Goal: Task Accomplishment & Management: Use online tool/utility

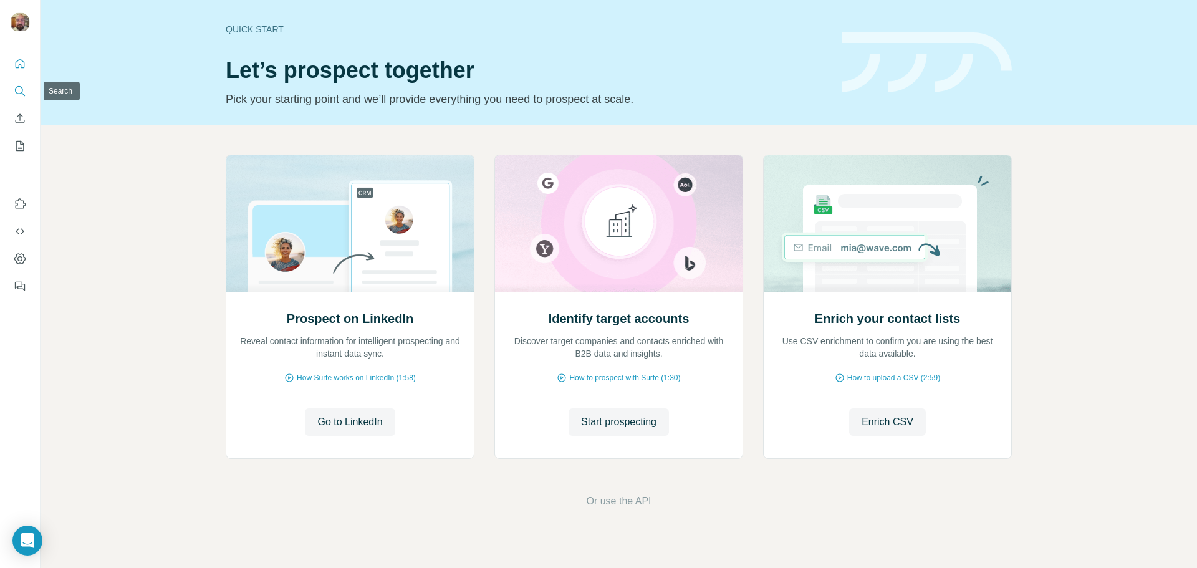
click at [14, 91] on icon "Search" at bounding box center [20, 91] width 12 height 12
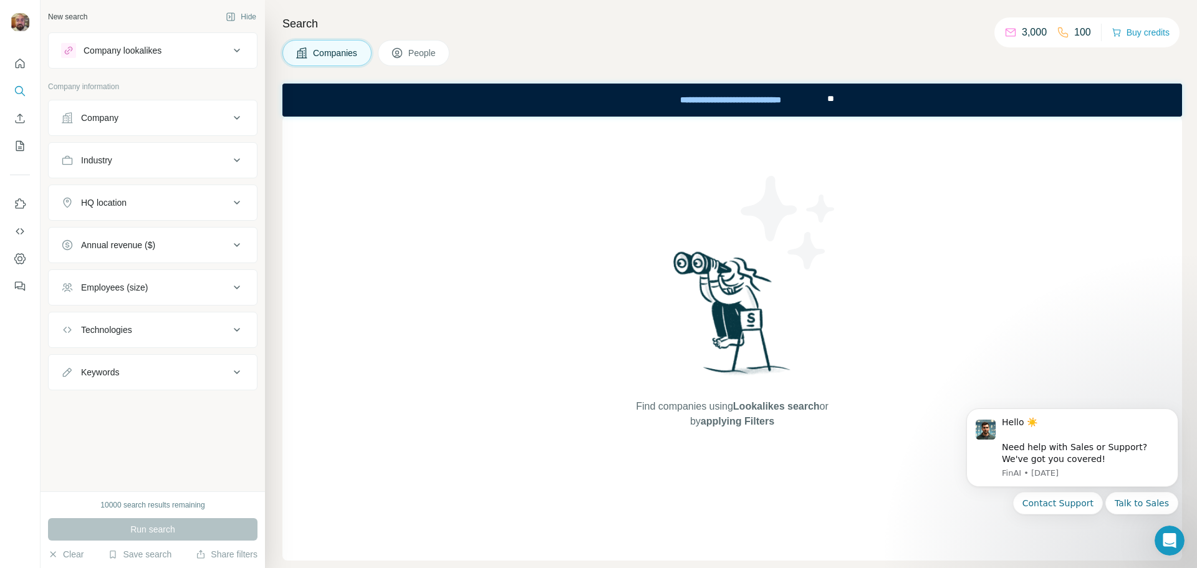
click at [236, 49] on div at bounding box center [598, 48] width 1197 height 97
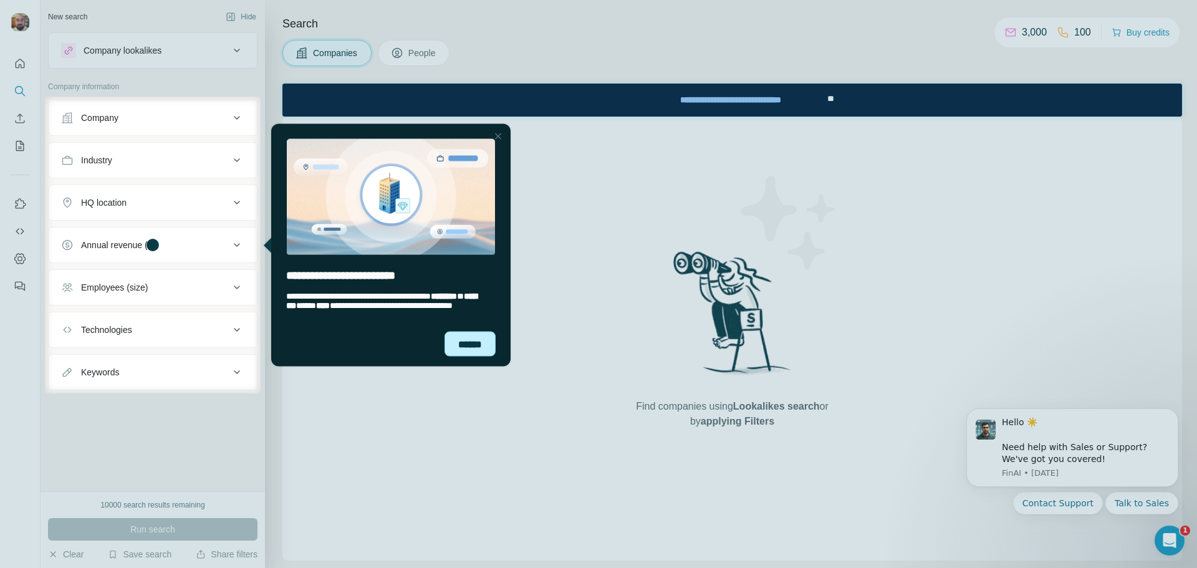
click at [475, 345] on div "******" at bounding box center [470, 343] width 51 height 25
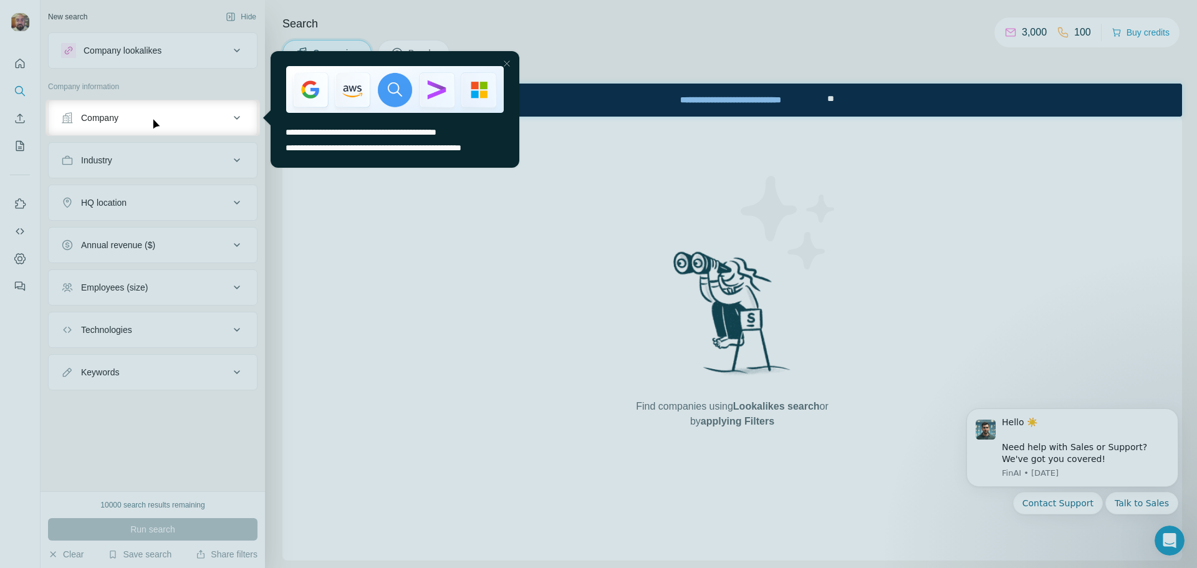
click at [503, 62] on div "Close Step" at bounding box center [507, 63] width 15 height 15
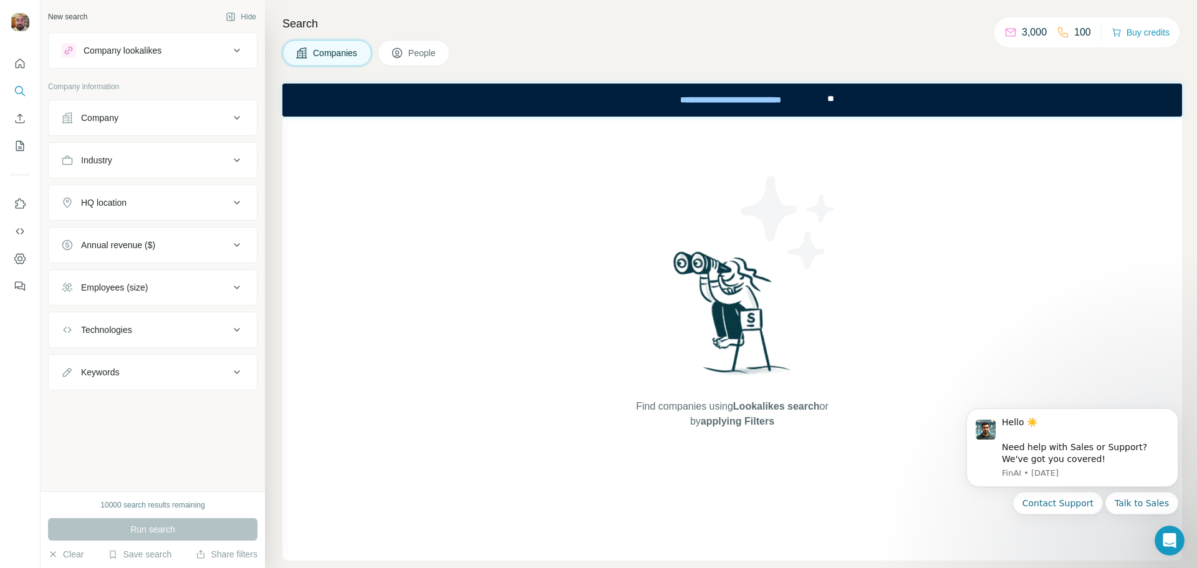
click at [234, 47] on icon at bounding box center [236, 50] width 15 height 15
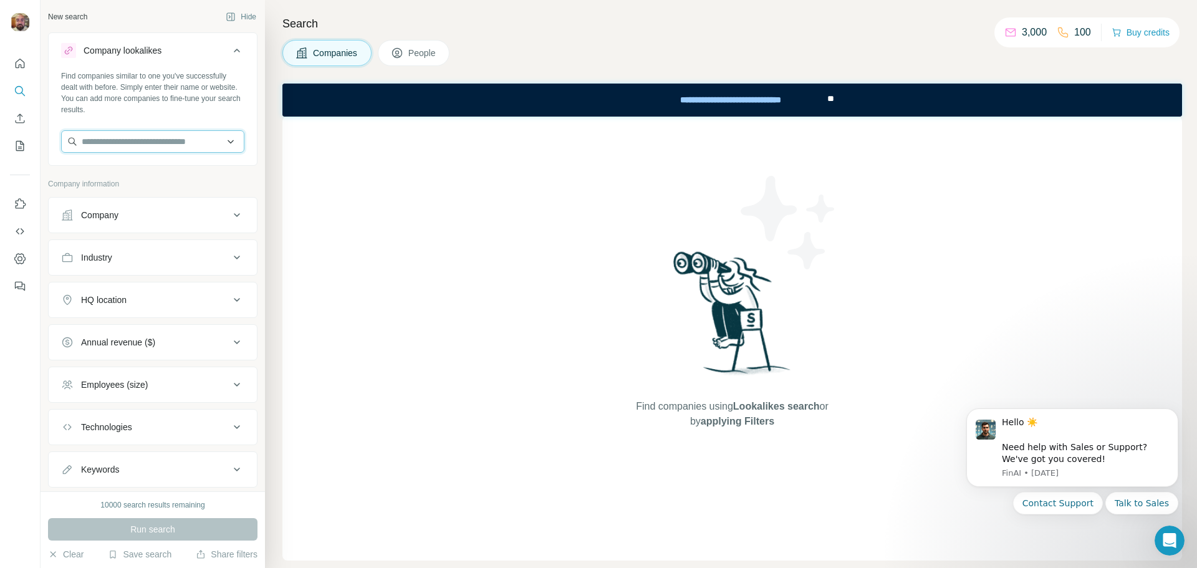
click at [135, 143] on input "text" at bounding box center [152, 141] width 183 height 22
type input "*"
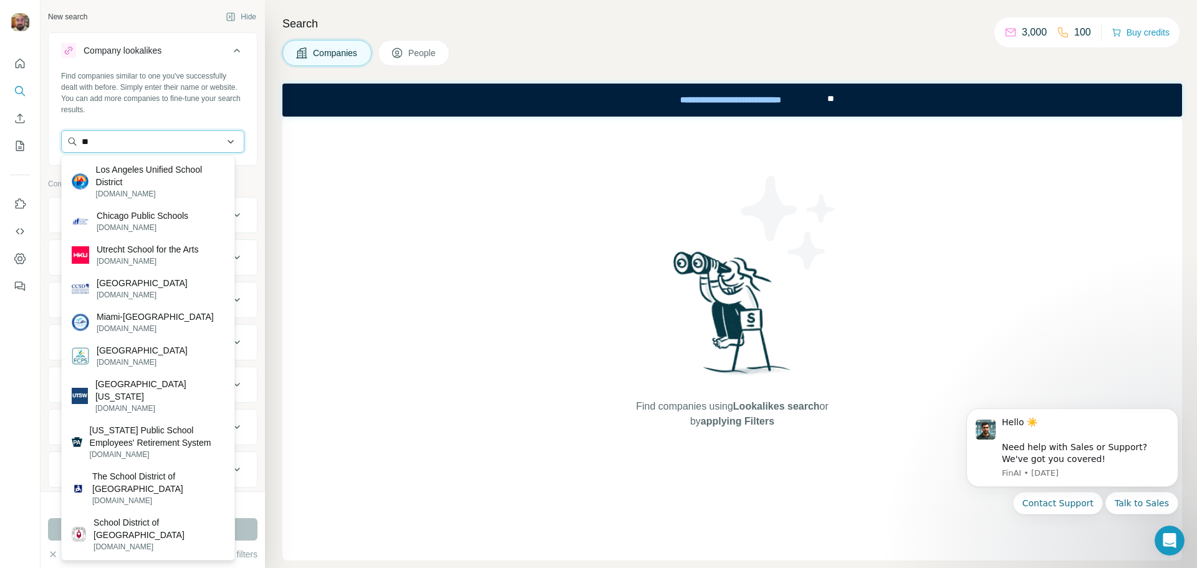
type input "*"
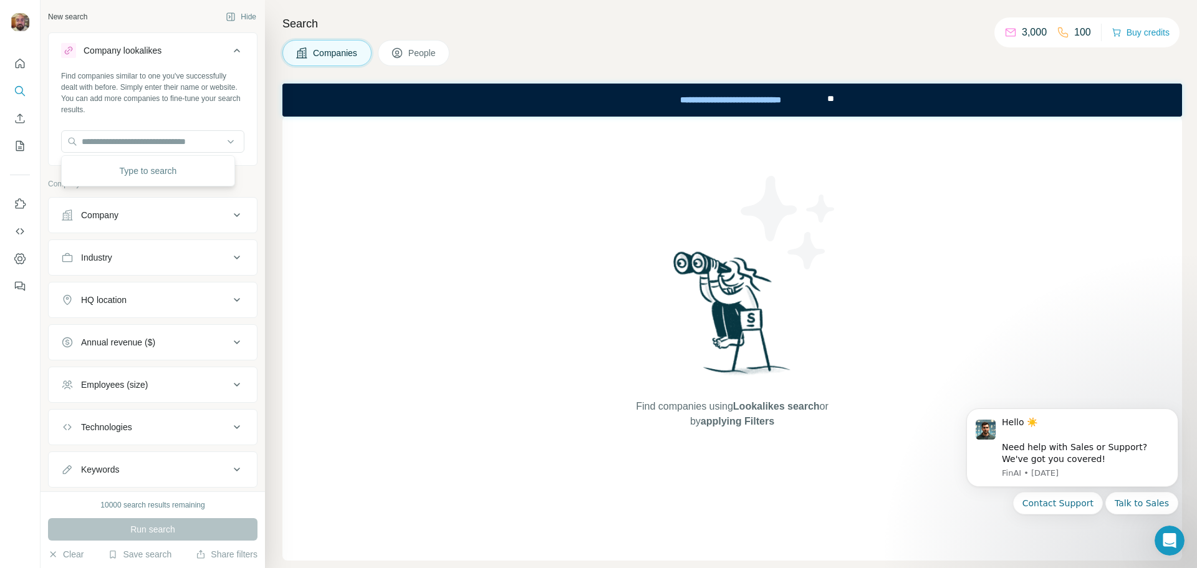
click at [556, 263] on div "Find companies using Lookalikes search or by applying Filters" at bounding box center [733, 339] width 900 height 444
click at [163, 211] on div "Company" at bounding box center [145, 215] width 168 height 12
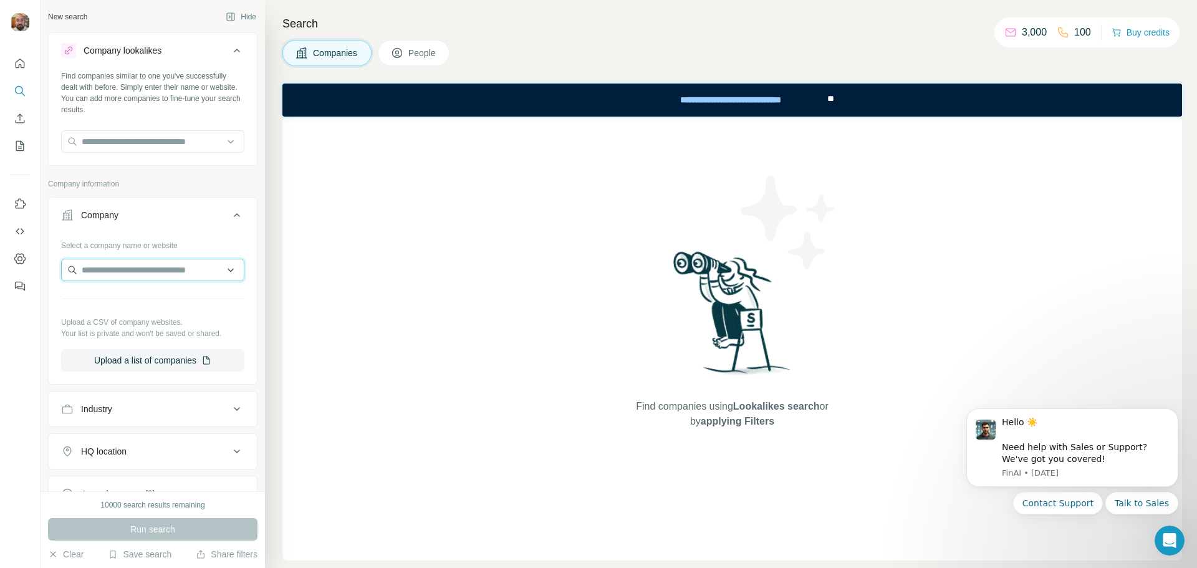
click at [132, 276] on input "text" at bounding box center [152, 270] width 183 height 22
click at [140, 276] on input "text" at bounding box center [152, 270] width 183 height 22
type input "*********"
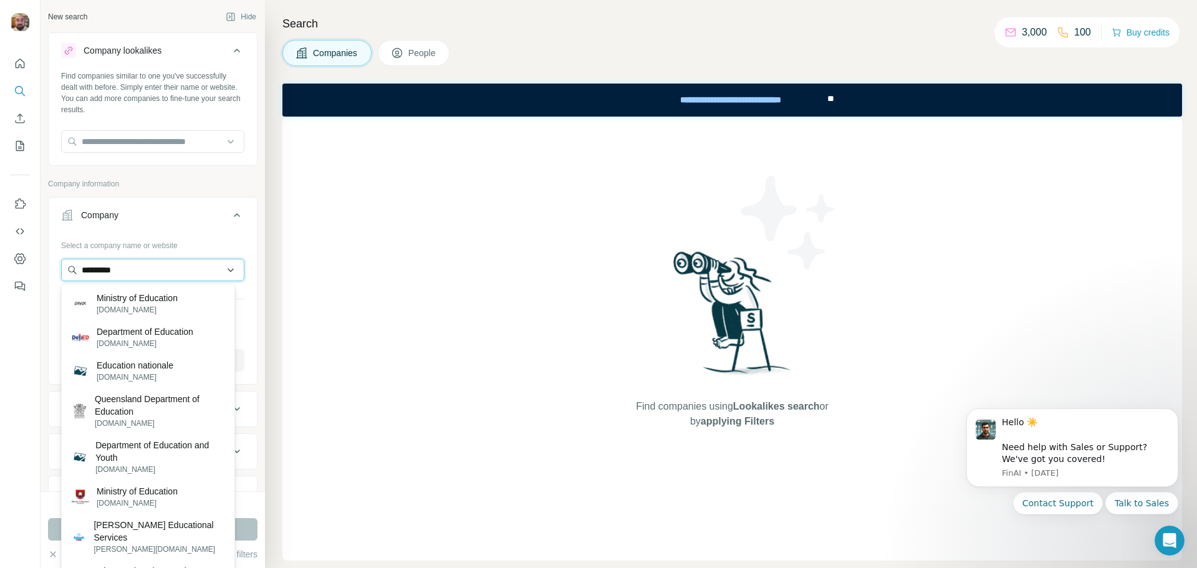
click at [222, 271] on input "*********" at bounding box center [152, 270] width 183 height 22
drag, startPoint x: 167, startPoint y: 272, endPoint x: 75, endPoint y: 272, distance: 91.7
click at [75, 272] on input "*********" at bounding box center [152, 270] width 183 height 22
click at [415, 278] on div "Find companies using Lookalikes search or by applying Filters" at bounding box center [733, 339] width 900 height 444
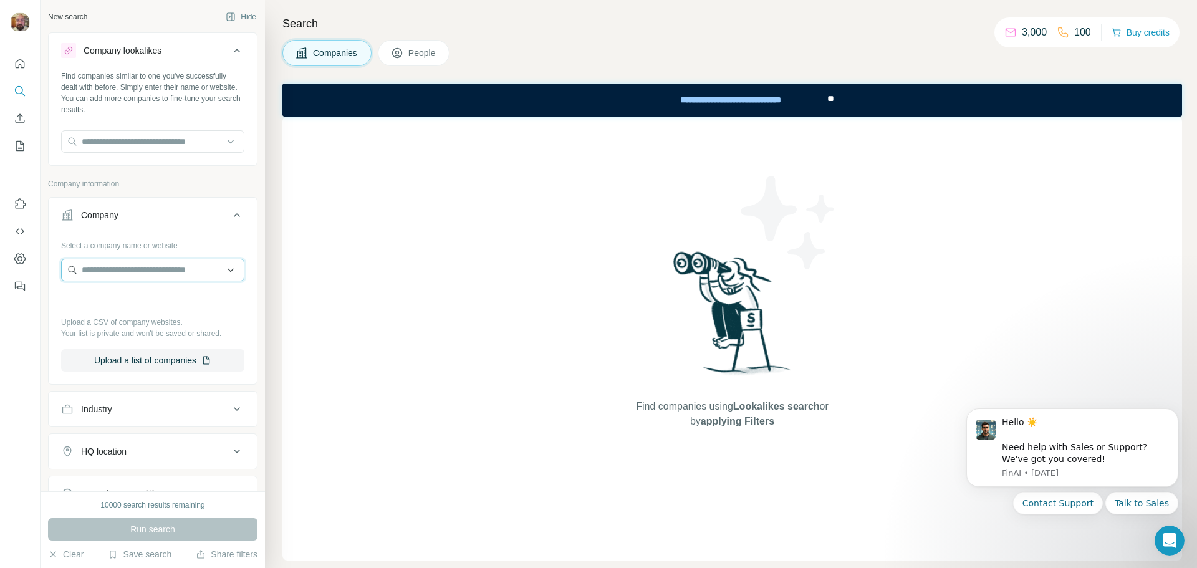
click at [221, 272] on input "text" at bounding box center [152, 270] width 183 height 22
click at [234, 215] on icon at bounding box center [237, 215] width 6 height 4
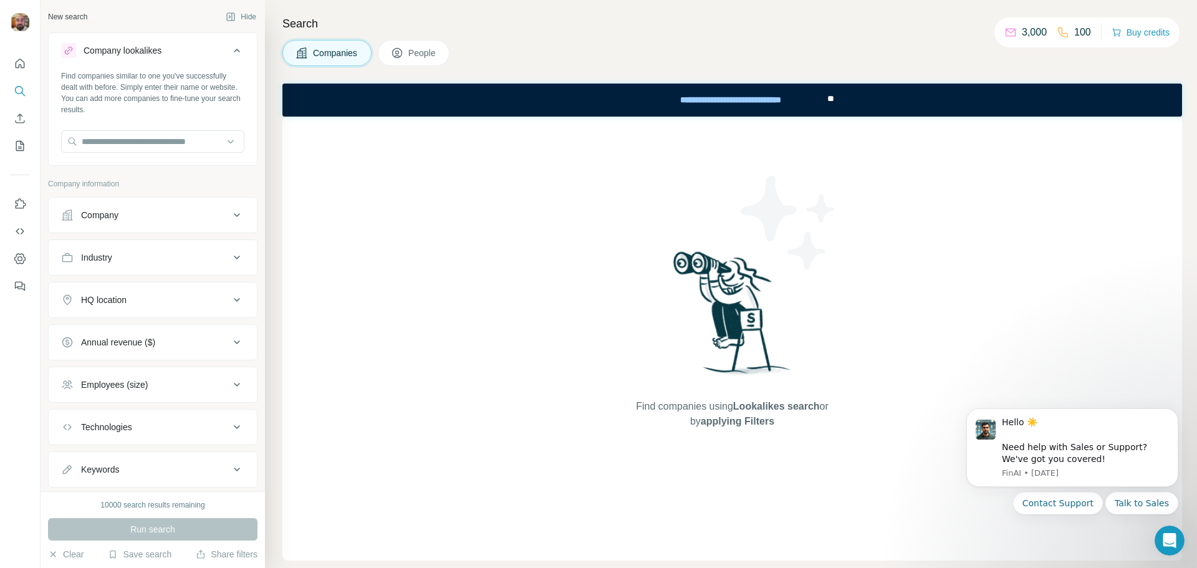
click at [229, 253] on icon at bounding box center [236, 257] width 15 height 15
click at [26, 122] on button "Enrich CSV" at bounding box center [20, 118] width 20 height 22
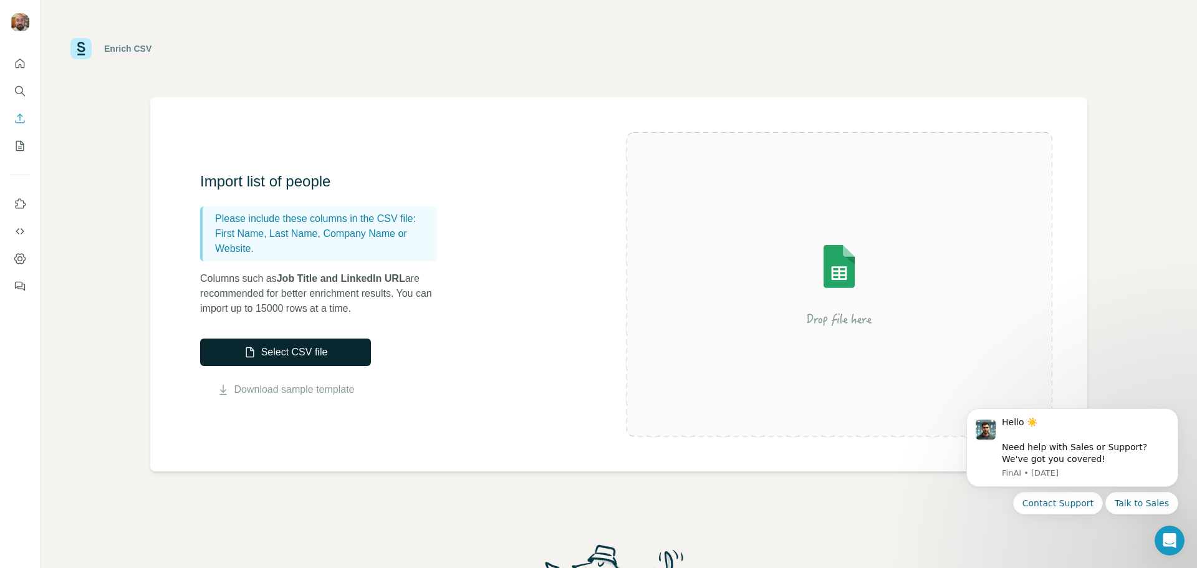
click at [309, 354] on button "Select CSV file" at bounding box center [285, 352] width 171 height 27
click at [296, 354] on button "Select CSV file" at bounding box center [285, 352] width 171 height 27
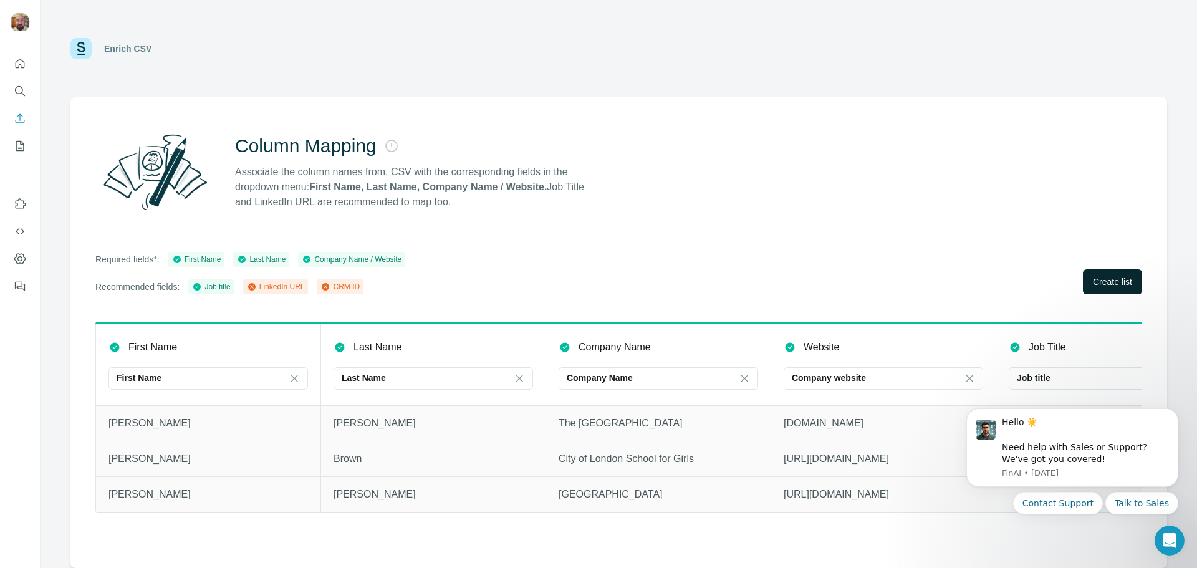
click at [1104, 282] on span "Create list" at bounding box center [1112, 282] width 39 height 12
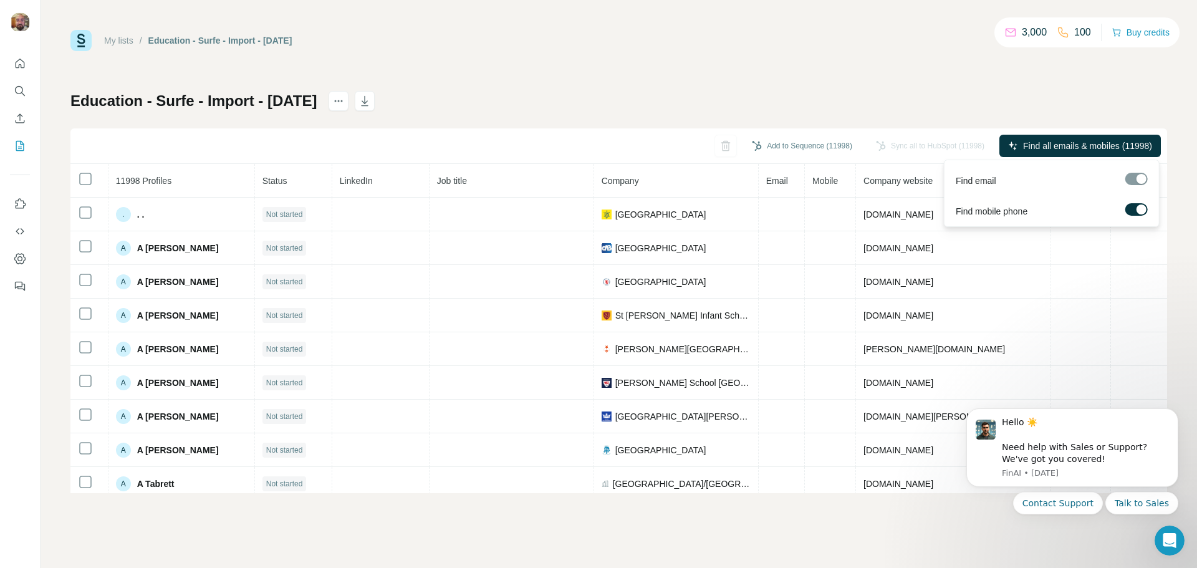
click at [1140, 206] on div at bounding box center [1142, 210] width 10 height 10
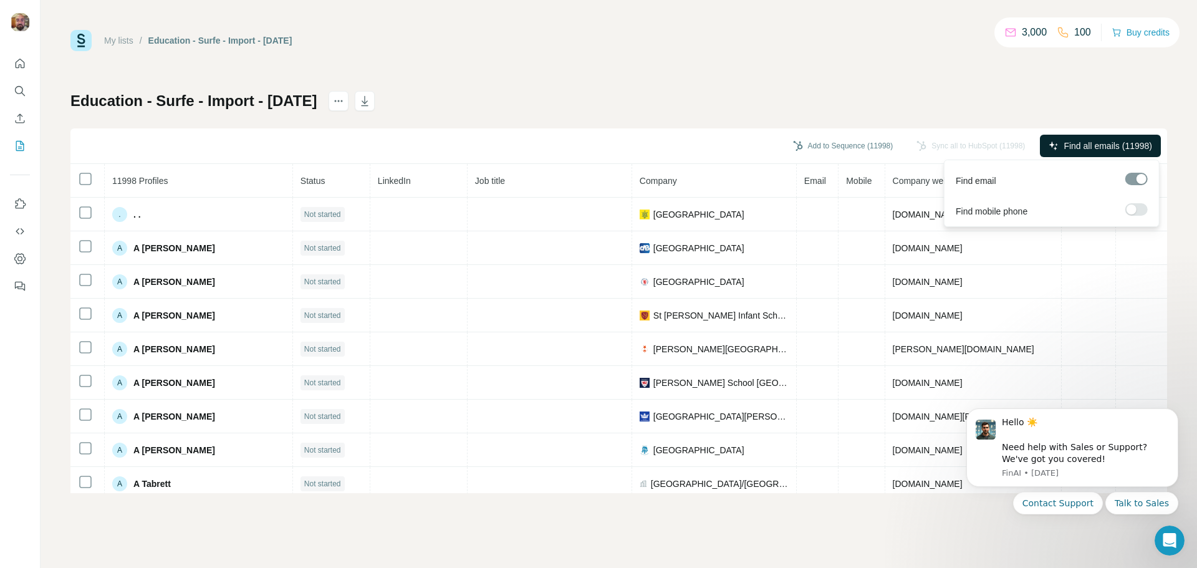
click at [1088, 148] on span "Find all emails (11998)" at bounding box center [1108, 146] width 89 height 12
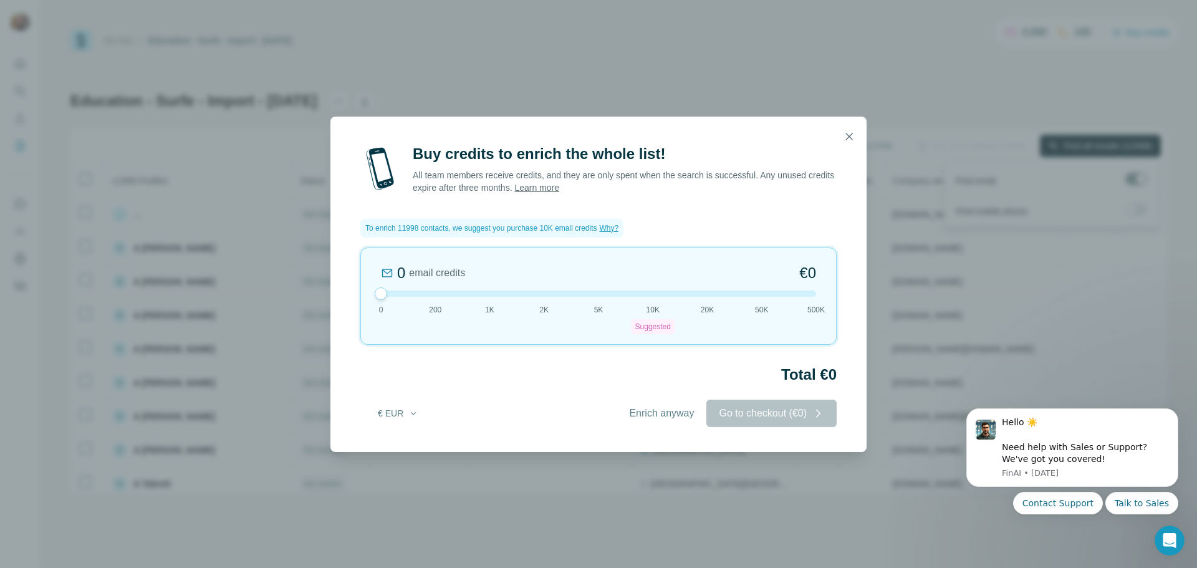
drag, startPoint x: 646, startPoint y: 284, endPoint x: 373, endPoint y: 287, distance: 273.2
click at [373, 287] on div "0 email credits €0 0 200 1K 2K 5K 10K Suggested 20K 50K 500K" at bounding box center [598, 296] width 476 height 97
click at [849, 138] on icon "button" at bounding box center [849, 136] width 12 height 12
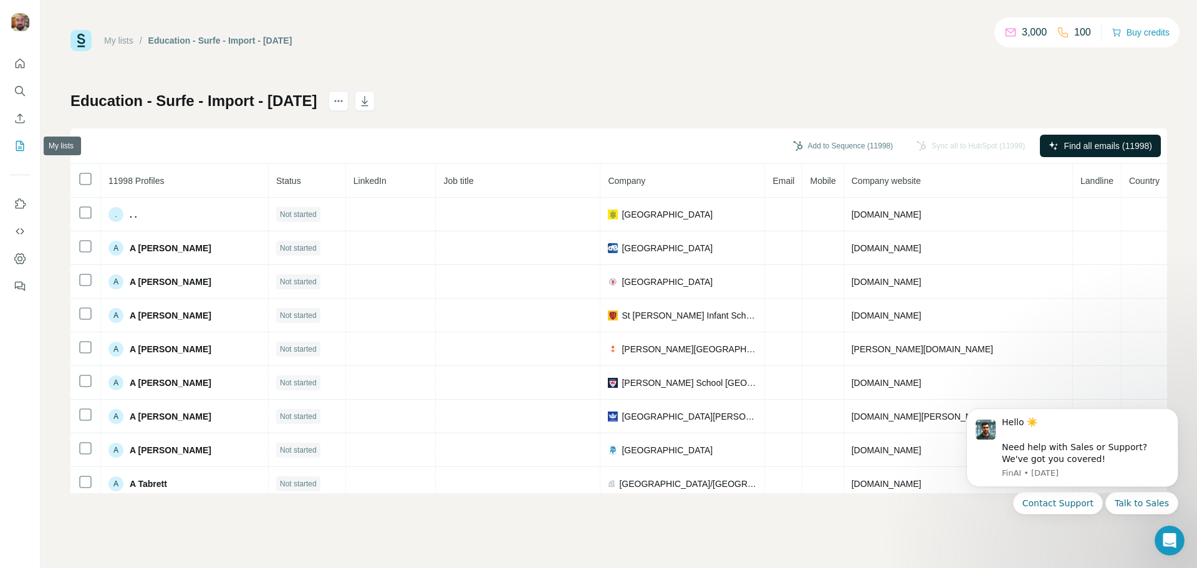
click at [16, 148] on icon "My lists" at bounding box center [20, 146] width 8 height 10
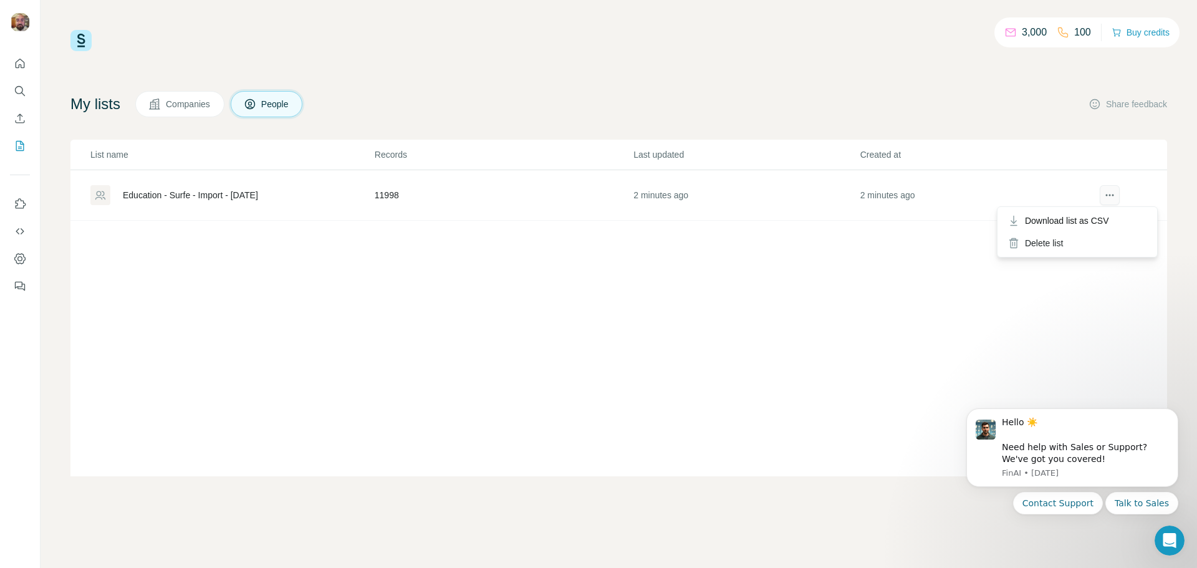
click at [1112, 197] on icon "actions" at bounding box center [1110, 195] width 12 height 12
click at [1048, 242] on div "Delete list" at bounding box center [1077, 243] width 155 height 22
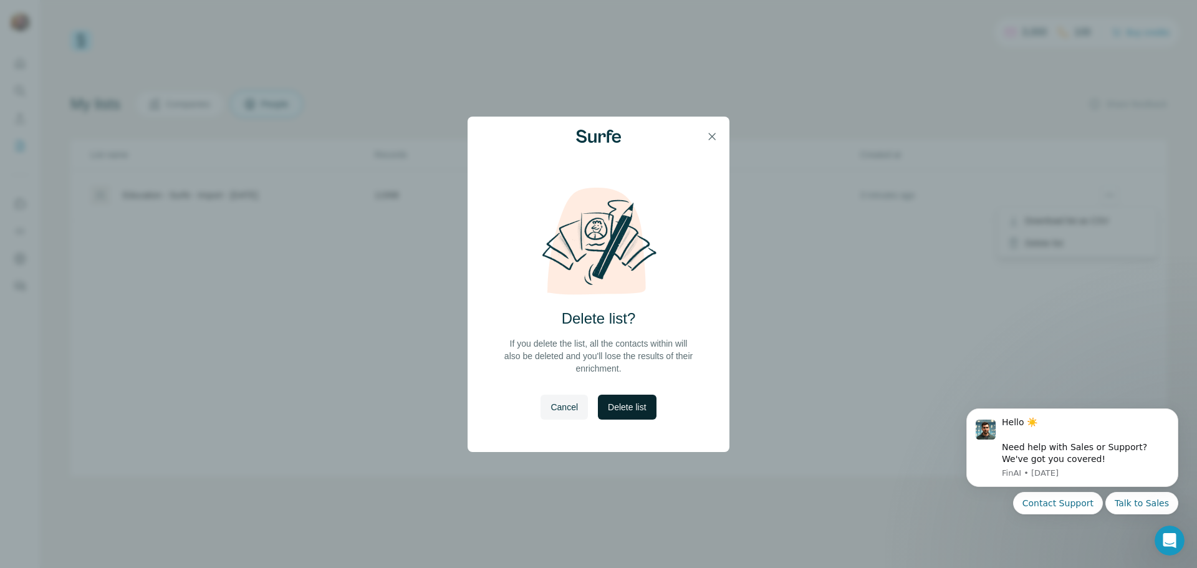
click at [633, 402] on span "Delete list" at bounding box center [627, 407] width 38 height 12
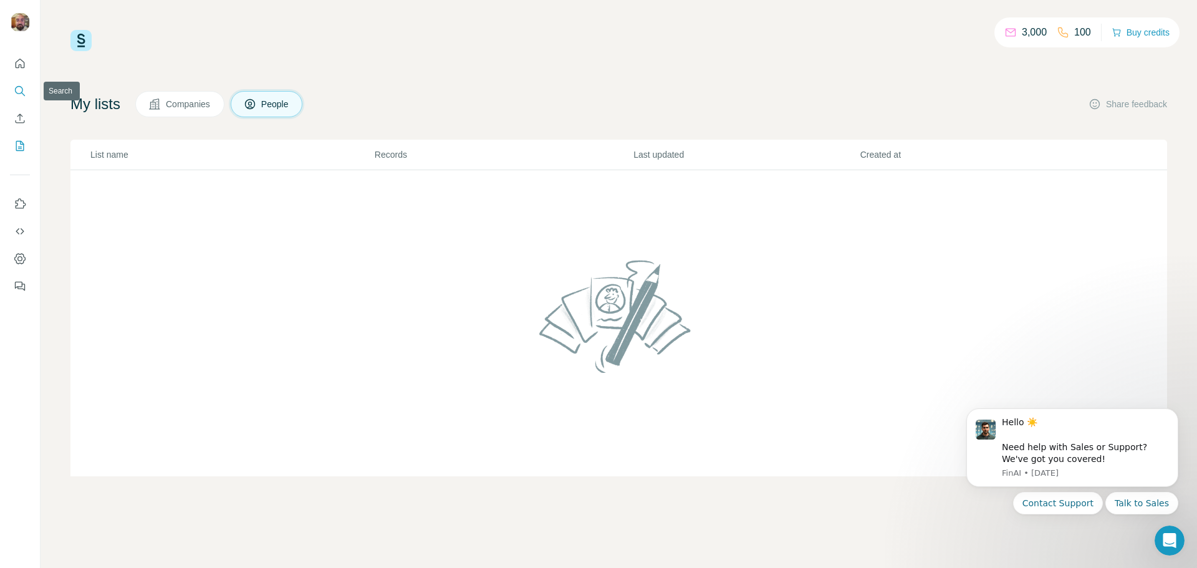
click at [17, 92] on icon "Search" at bounding box center [20, 91] width 12 height 12
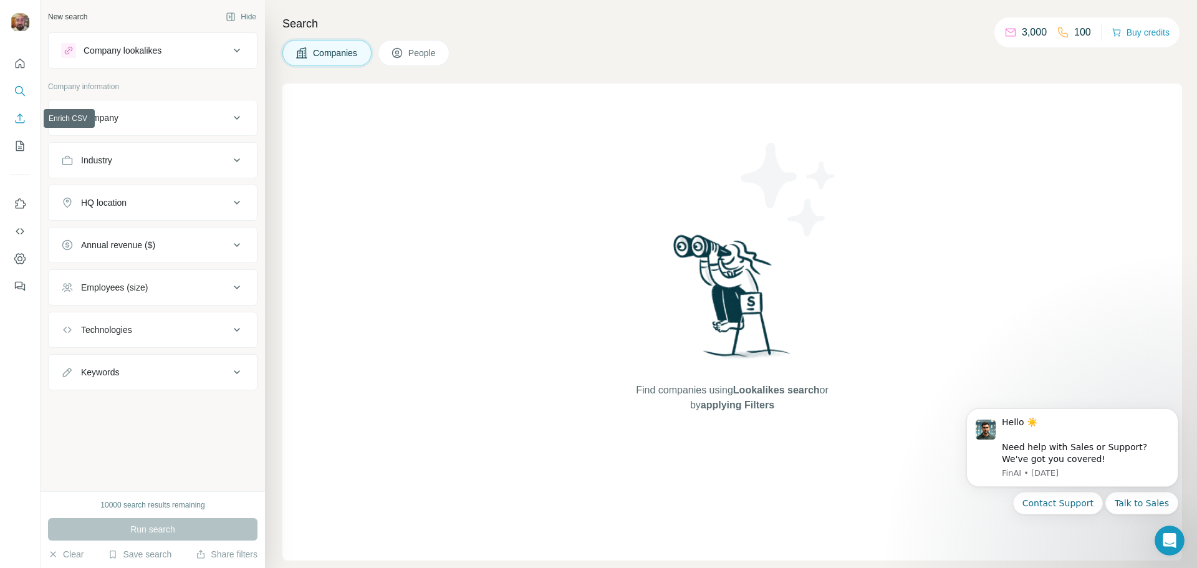
click at [20, 117] on icon "Enrich CSV" at bounding box center [20, 117] width 9 height 9
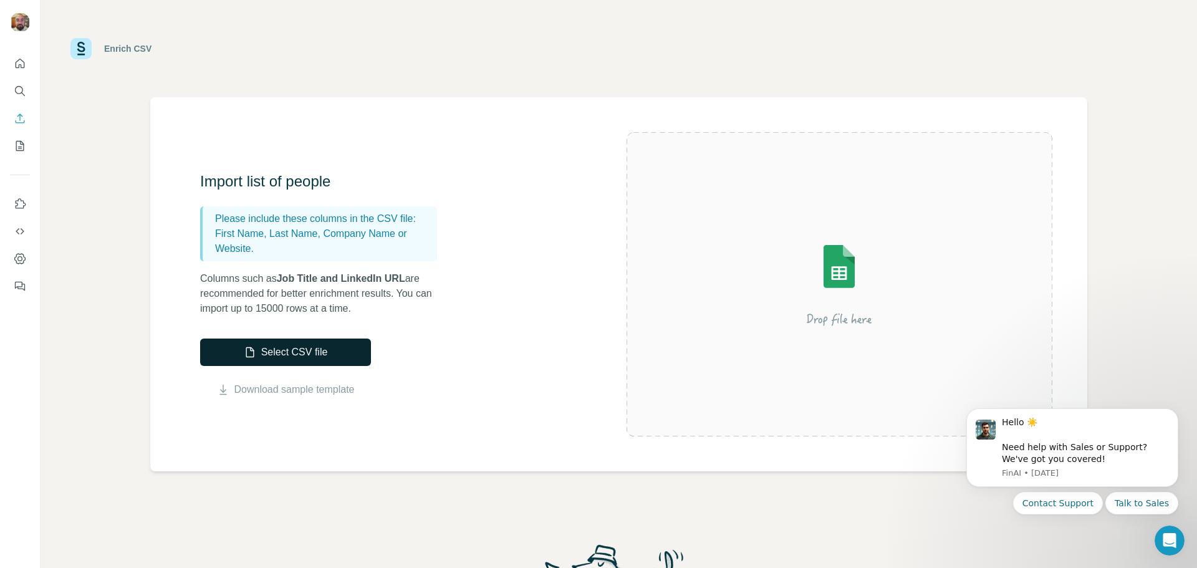
click at [291, 347] on button "Select CSV file" at bounding box center [285, 352] width 171 height 27
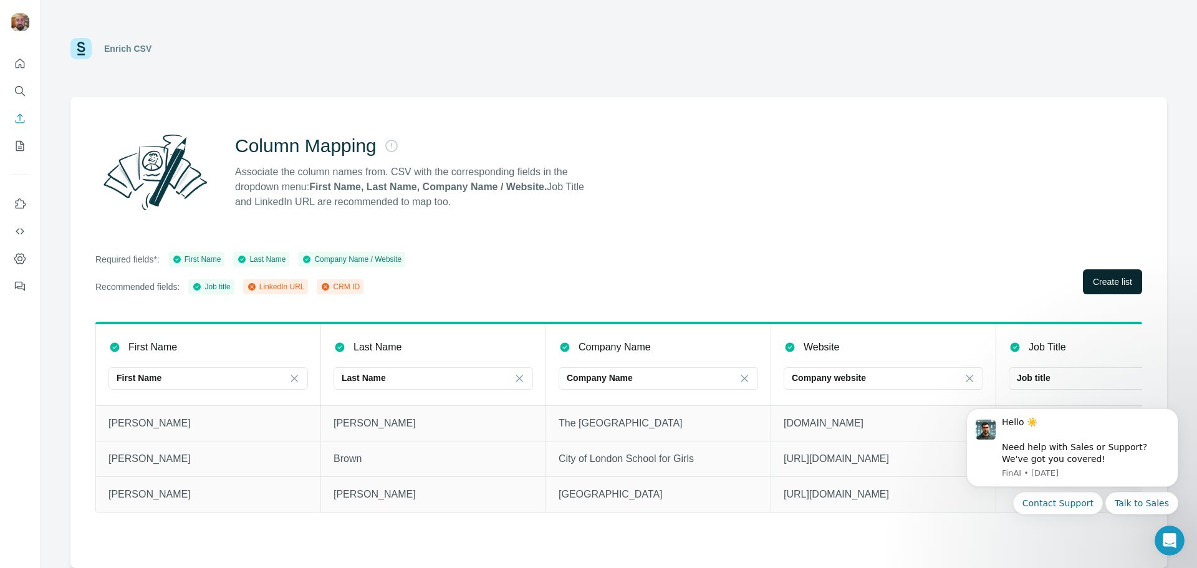
click at [1114, 278] on span "Create list" at bounding box center [1112, 282] width 39 height 12
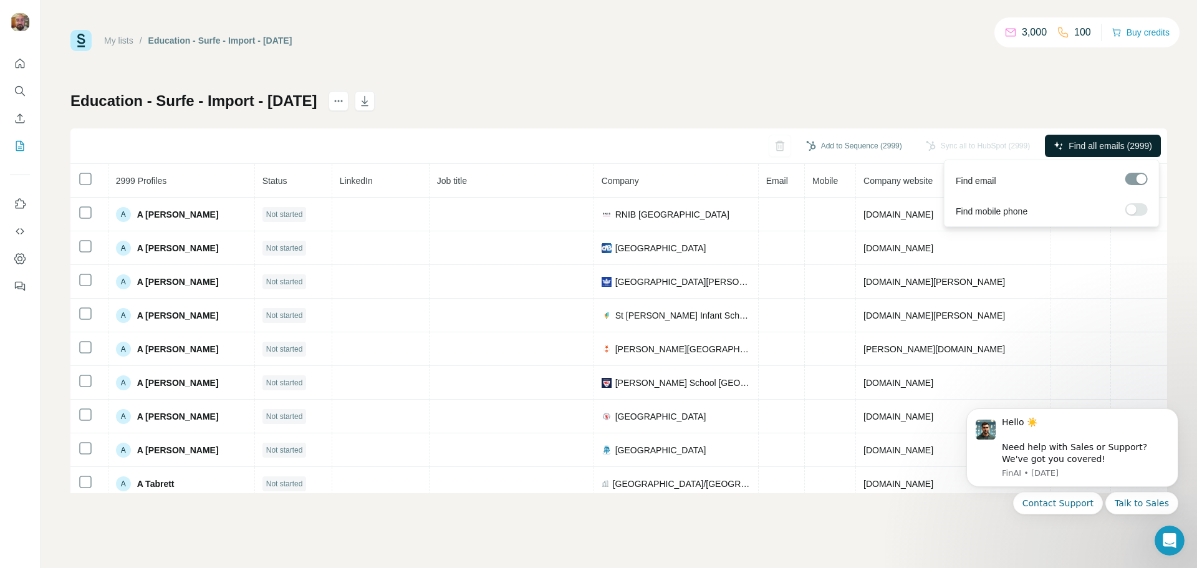
click at [1090, 143] on span "Find all emails (2999)" at bounding box center [1111, 146] width 84 height 12
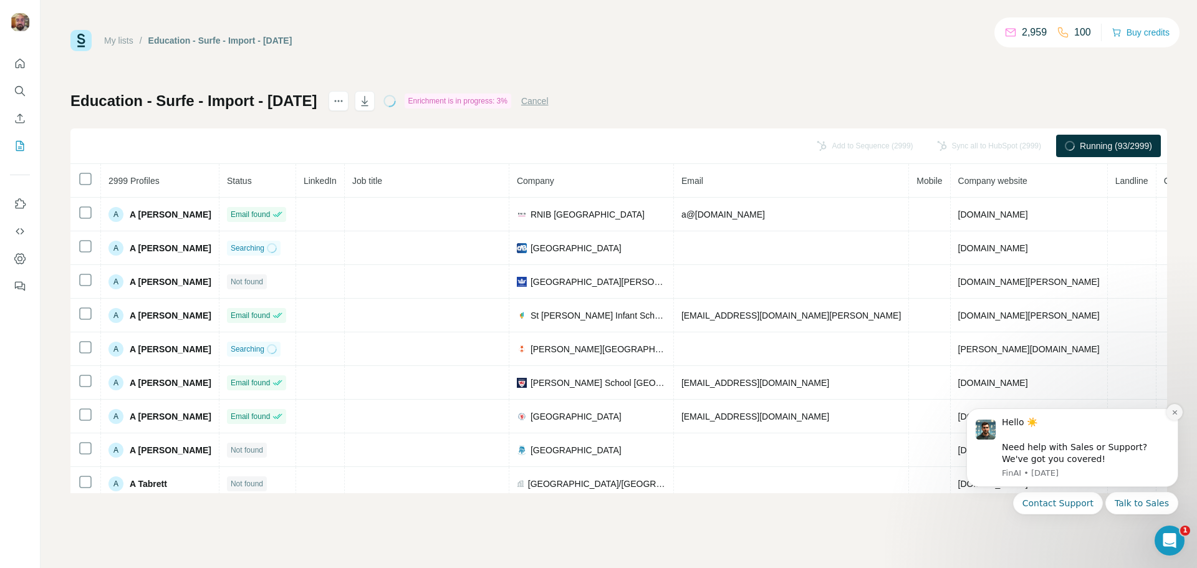
click at [1172, 413] on icon "Dismiss notification" at bounding box center [1175, 412] width 7 height 7
